Goal: Task Accomplishment & Management: Manage account settings

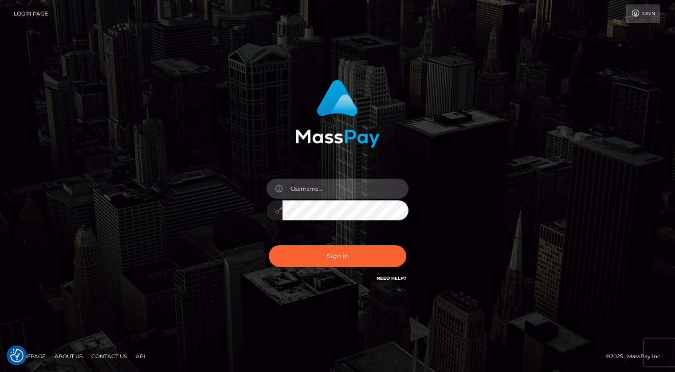
drag, startPoint x: 336, startPoint y: 191, endPoint x: 348, endPoint y: 199, distance: 14.2
click at [336, 190] on input "text" at bounding box center [346, 189] width 126 height 20
type input "[PERSON_NAME].xcite"
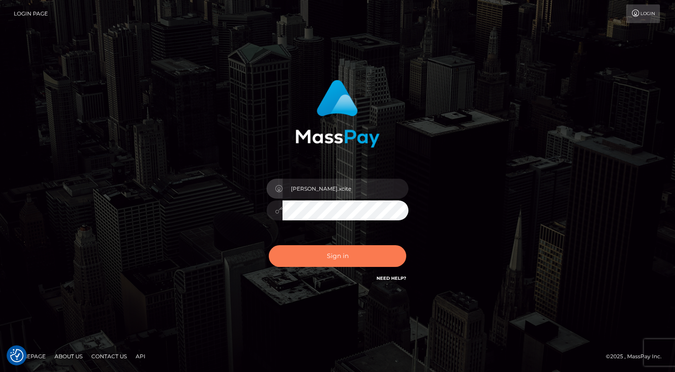
click at [362, 257] on button "Sign in" at bounding box center [338, 256] width 138 height 22
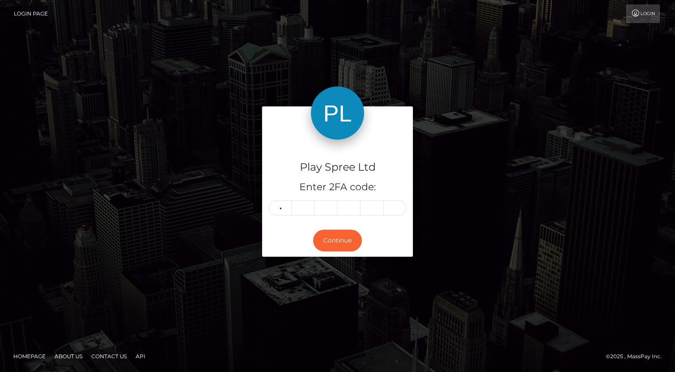
type input "7"
type input "3"
type input "0"
type input "3"
type input "5"
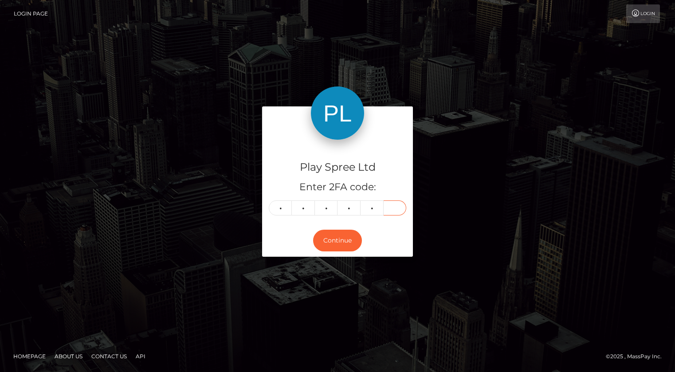
type input "4"
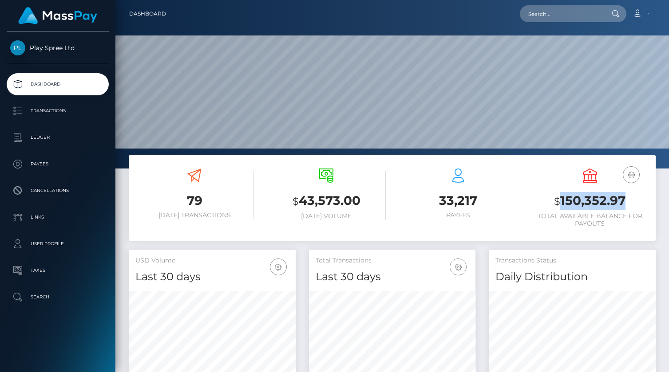
scroll to position [157, 167]
